Goal: Use online tool/utility: Utilize a website feature to perform a specific function

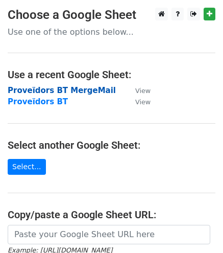
click at [62, 86] on strong "Proveïdors BT MergeMail" at bounding box center [62, 90] width 108 height 9
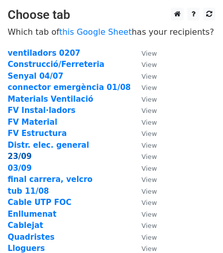
click at [20, 156] on strong "23/09" at bounding box center [20, 156] width 24 height 9
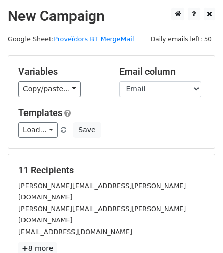
click at [55, 78] on div "Variables Copy/paste... {{EMPRESA}} {{CONTACTE}} {{NOM}} {{Email}} {{MÒBIL}} {{…" at bounding box center [61, 81] width 101 height 31
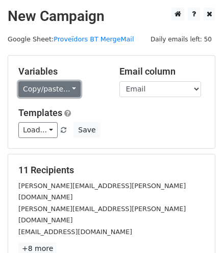
click at [59, 93] on link "Copy/paste..." at bounding box center [49, 89] width 62 height 16
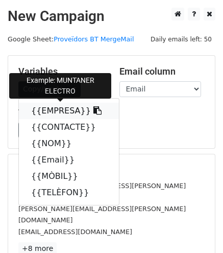
click at [93, 109] on icon at bounding box center [97, 110] width 8 height 8
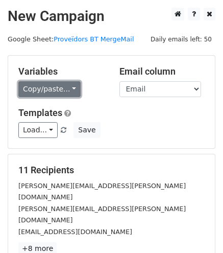
click at [63, 94] on link "Copy/paste..." at bounding box center [49, 89] width 62 height 16
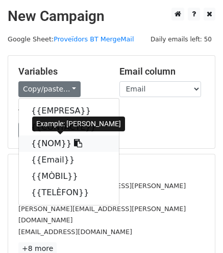
click at [74, 141] on icon at bounding box center [78, 143] width 8 height 8
